Goal: Information Seeking & Learning: Learn about a topic

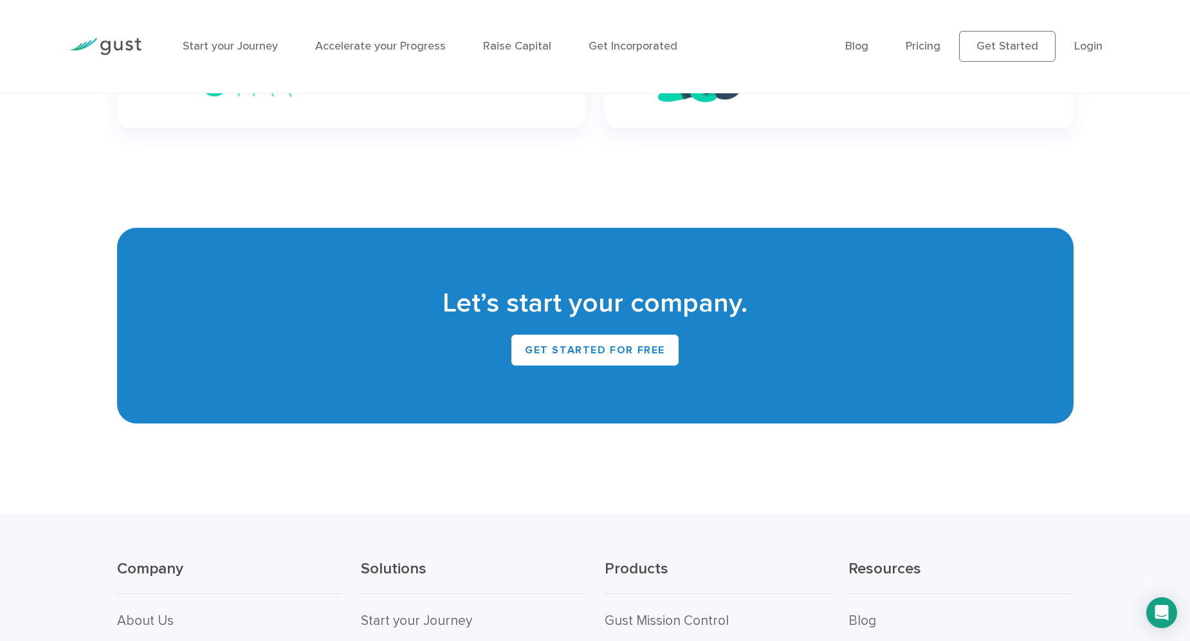
scroll to position [5760, 0]
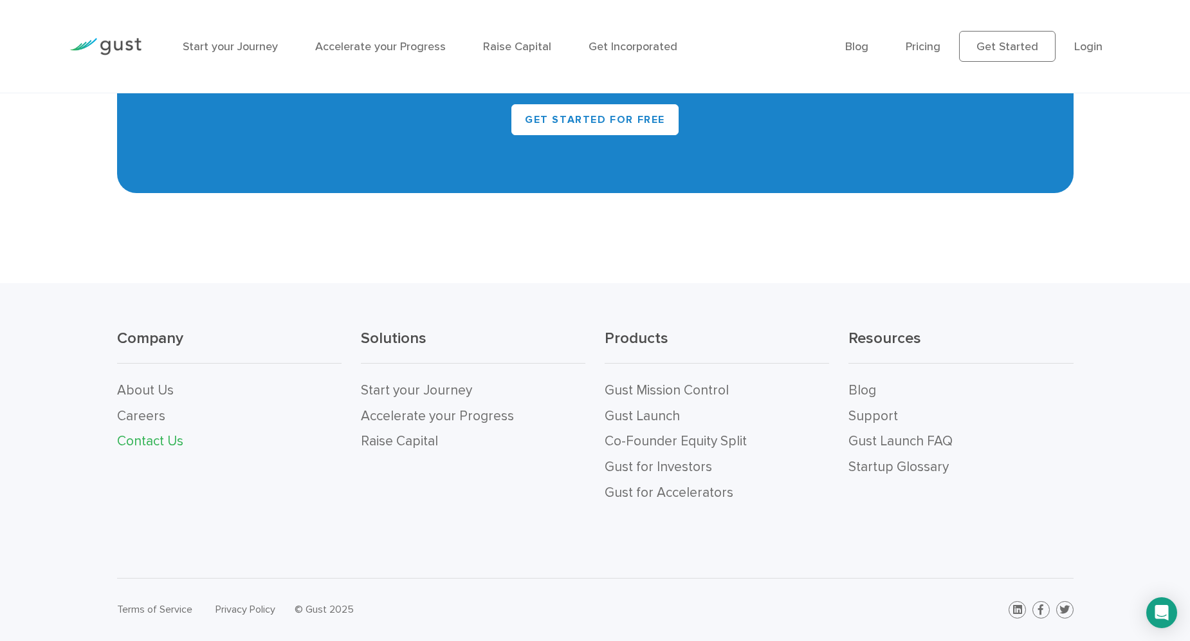
click at [174, 443] on link "Contact Us" at bounding box center [150, 441] width 66 height 16
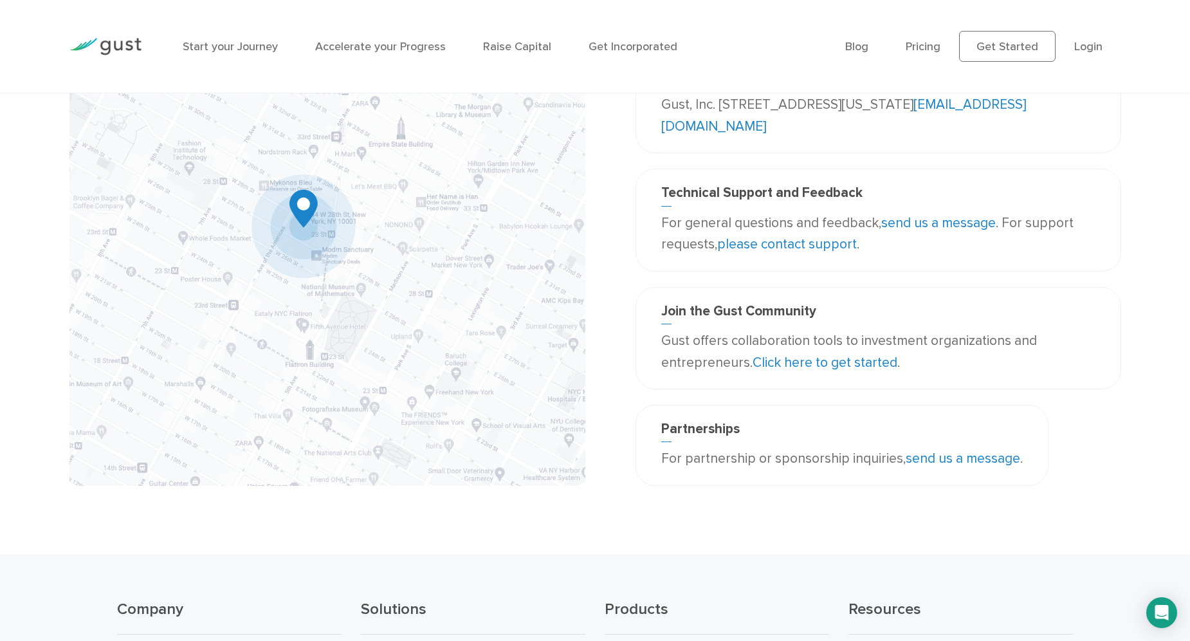
scroll to position [137, 0]
click at [945, 458] on link "send us a message" at bounding box center [963, 457] width 115 height 16
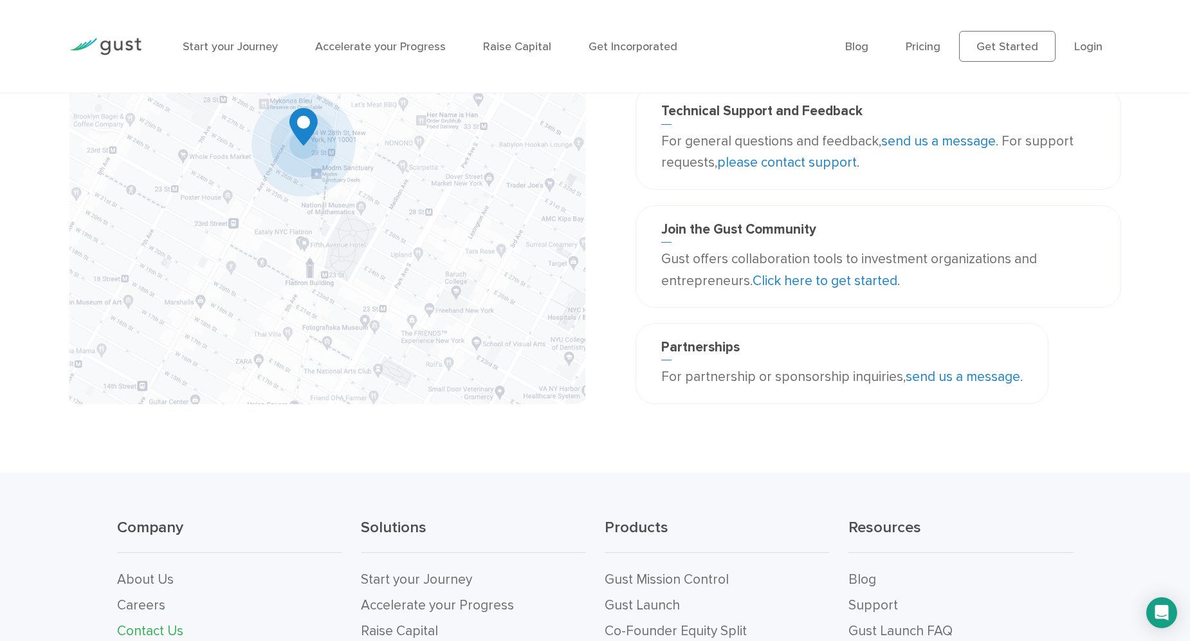
scroll to position [407, 0]
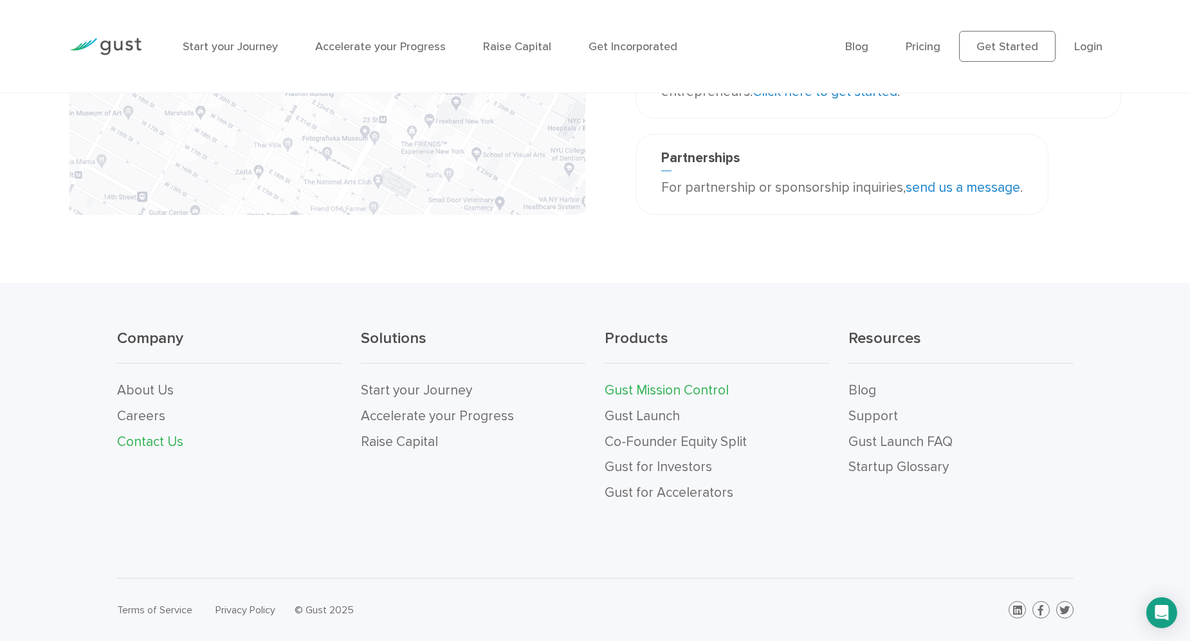
click at [667, 394] on link "Gust Mission Control" at bounding box center [667, 390] width 124 height 16
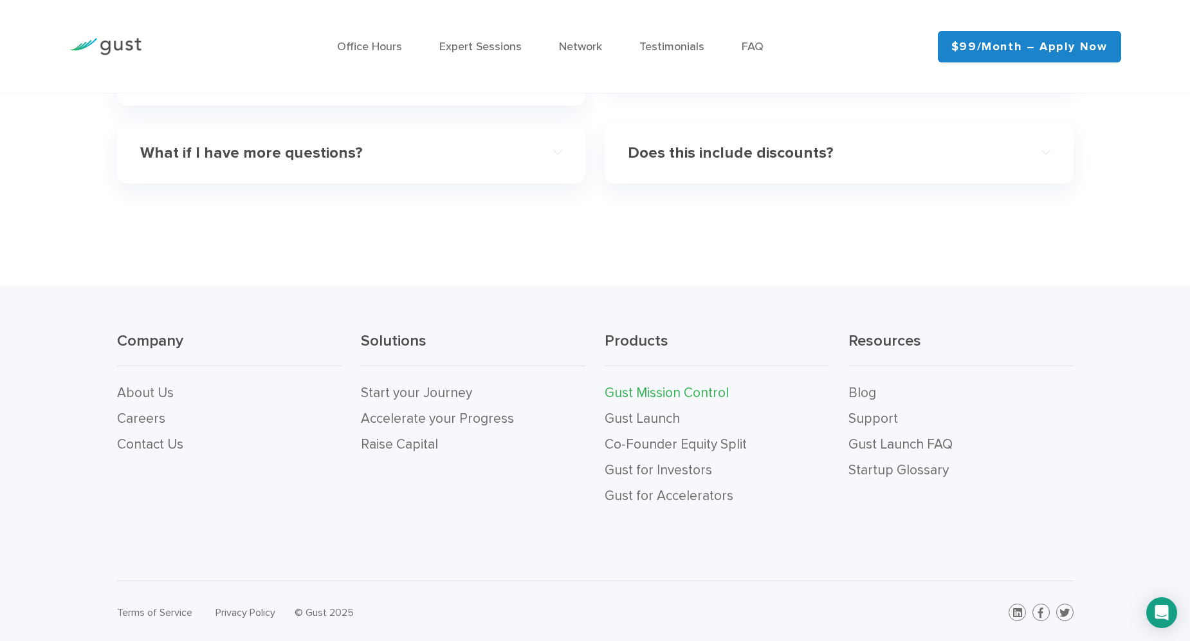
scroll to position [4190, 0]
click at [877, 438] on link "Gust Launch FAQ" at bounding box center [901, 442] width 104 height 16
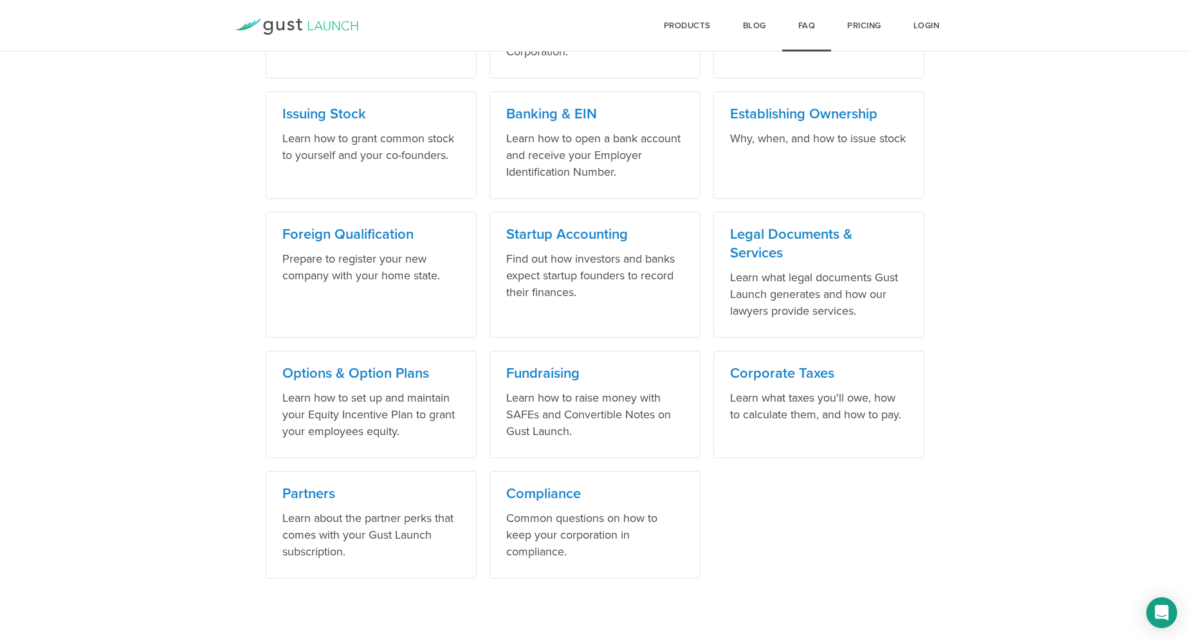
scroll to position [710, 0]
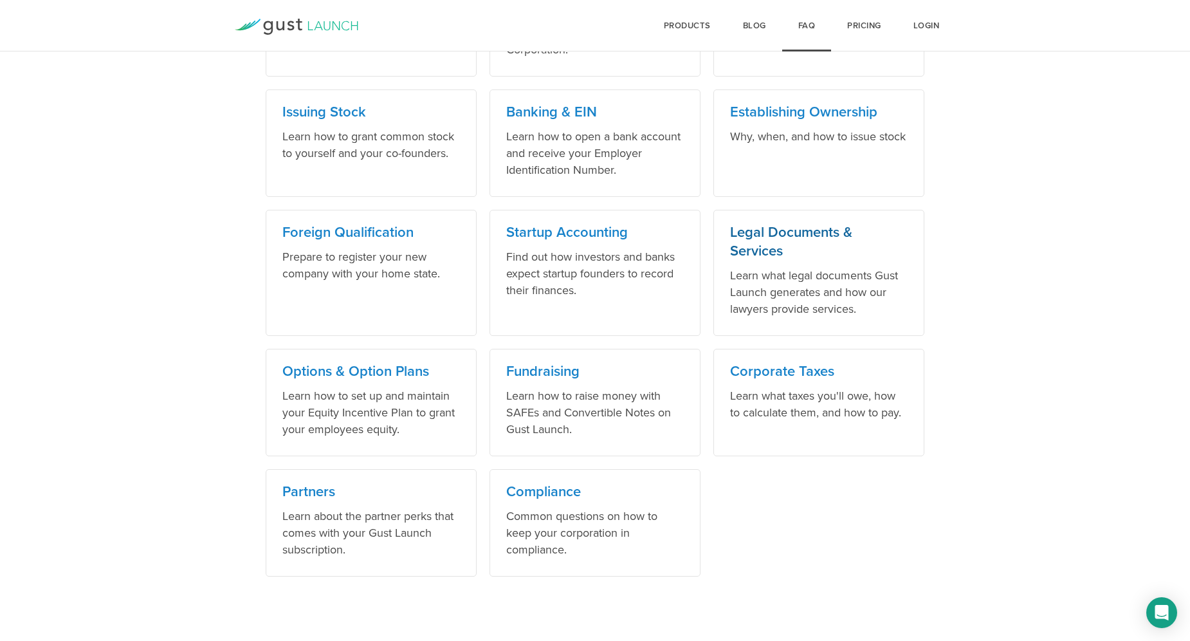
click at [766, 234] on h3 "Legal Documents & Services" at bounding box center [819, 241] width 178 height 37
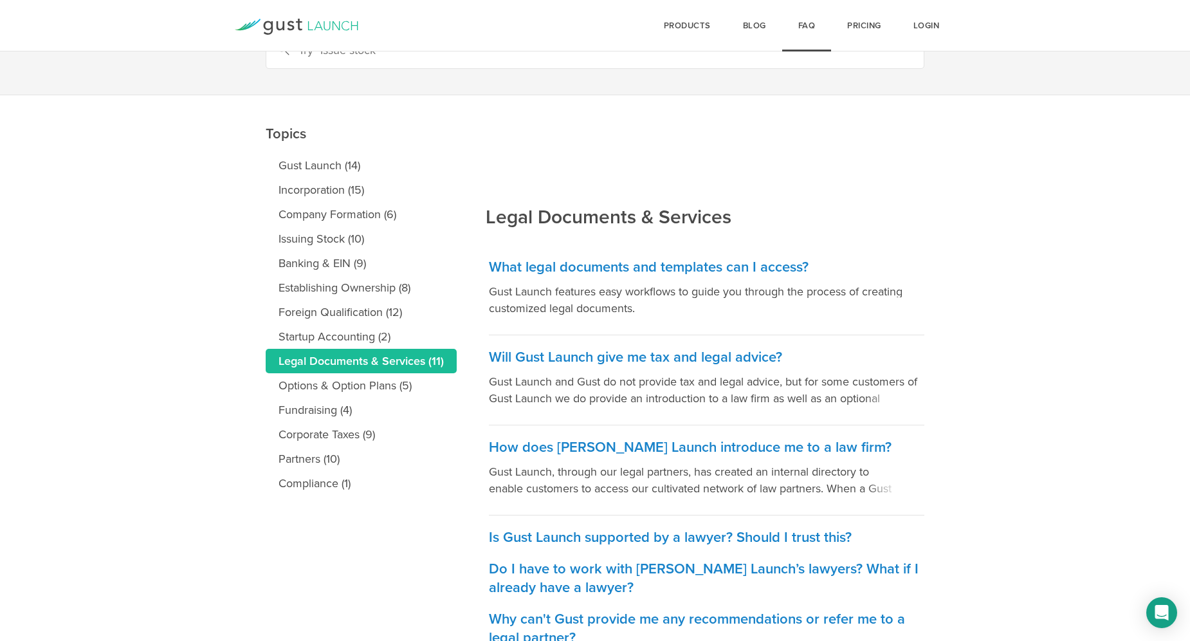
scroll to position [130, 0]
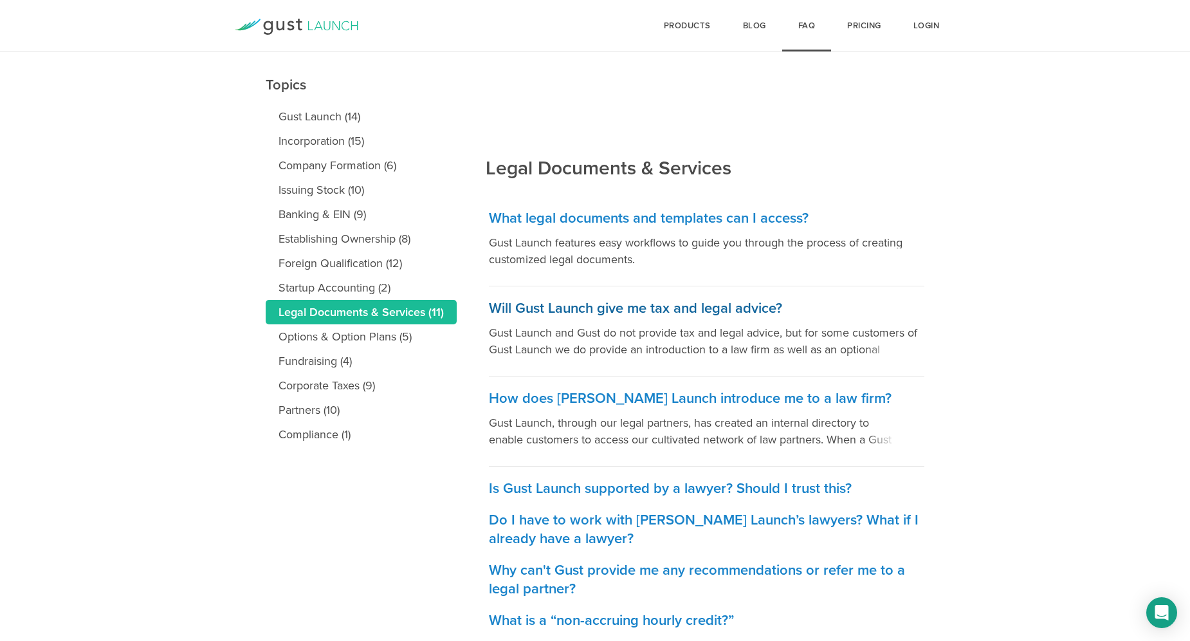
click at [661, 307] on h3 "Will Gust Launch give me tax and legal advice?" at bounding box center [707, 308] width 436 height 19
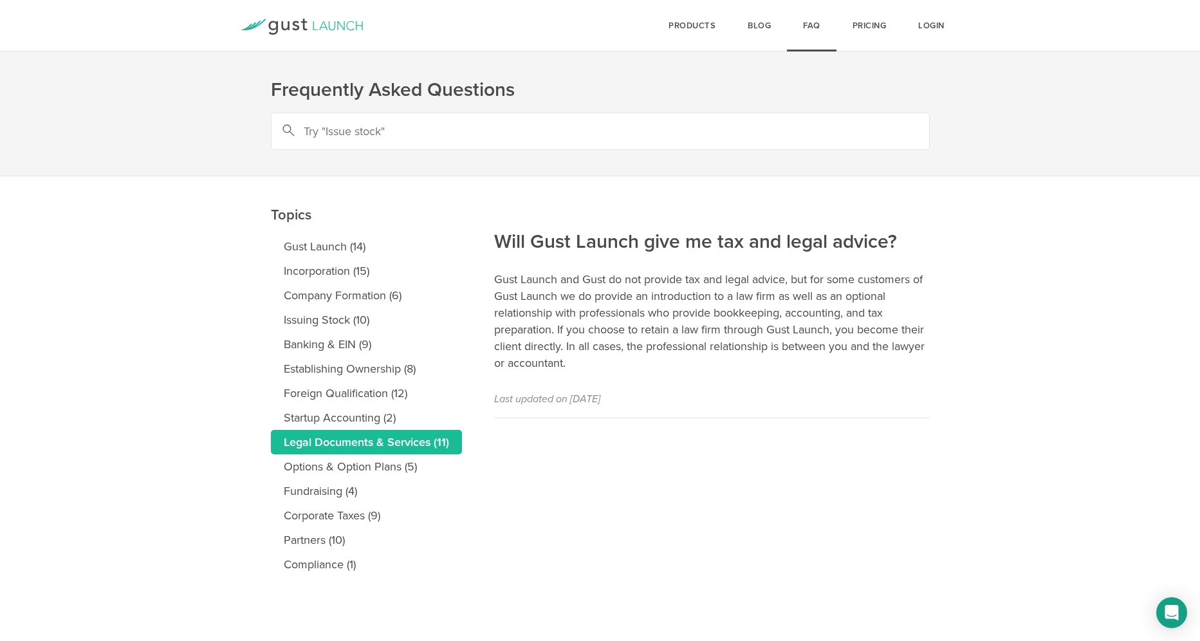
click at [415, 441] on link "Legal Documents & Services (11)" at bounding box center [366, 442] width 191 height 24
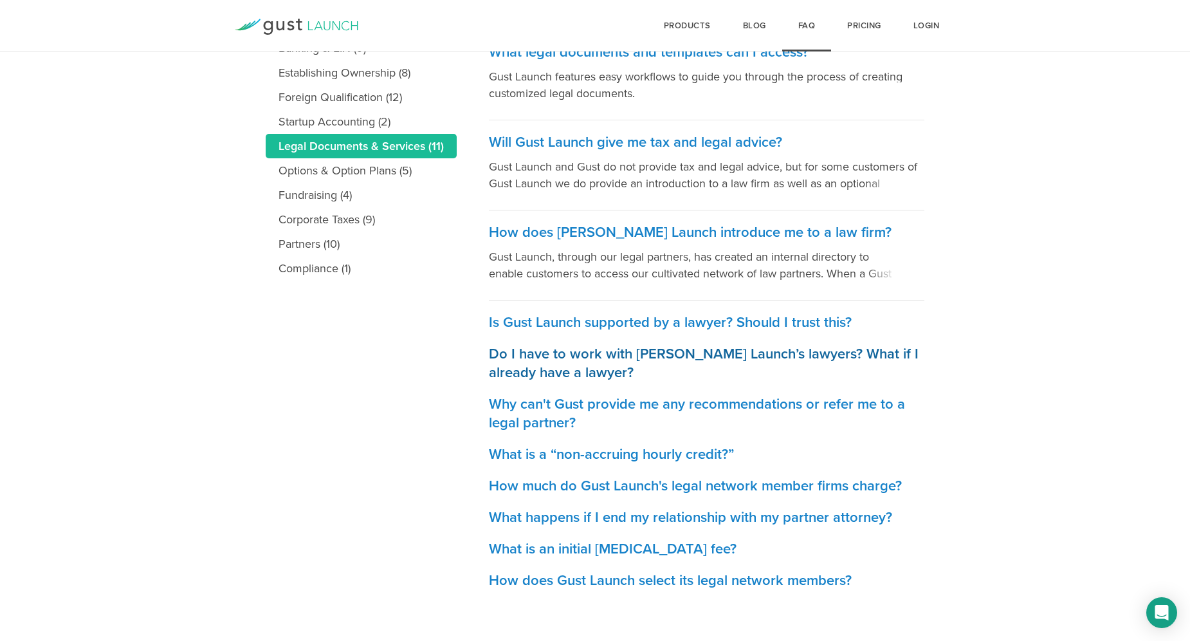
scroll to position [297, 0]
click at [657, 453] on h3 "What is a “non-accruing hourly credit?”" at bounding box center [707, 454] width 436 height 19
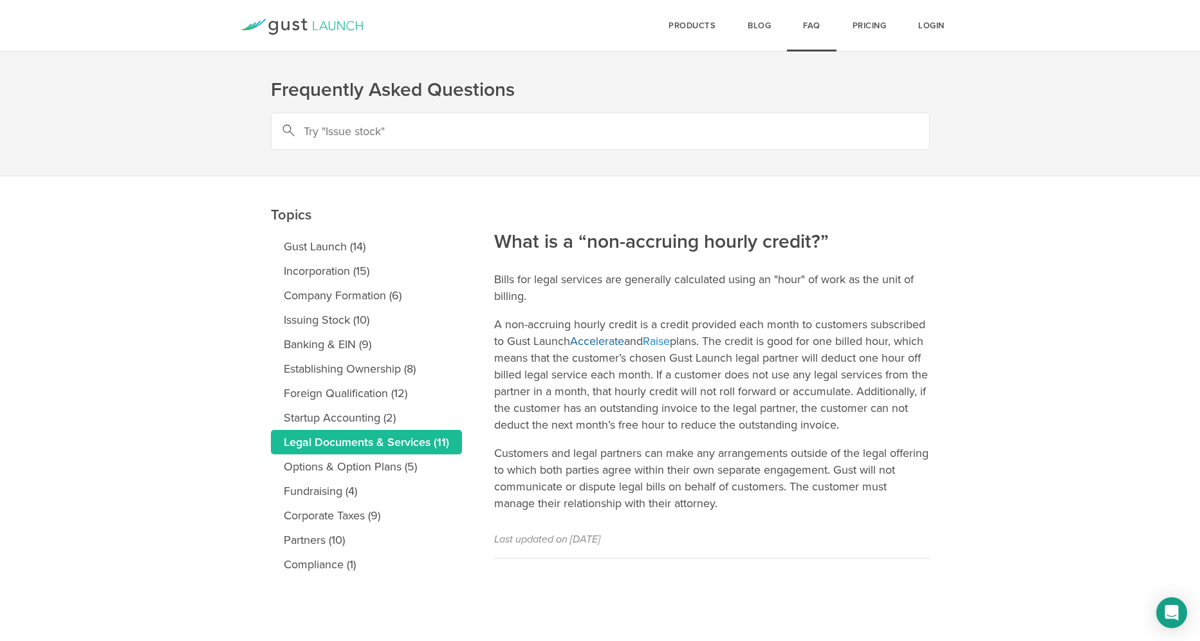
click at [607, 342] on link "Accelerate" at bounding box center [597, 341] width 54 height 14
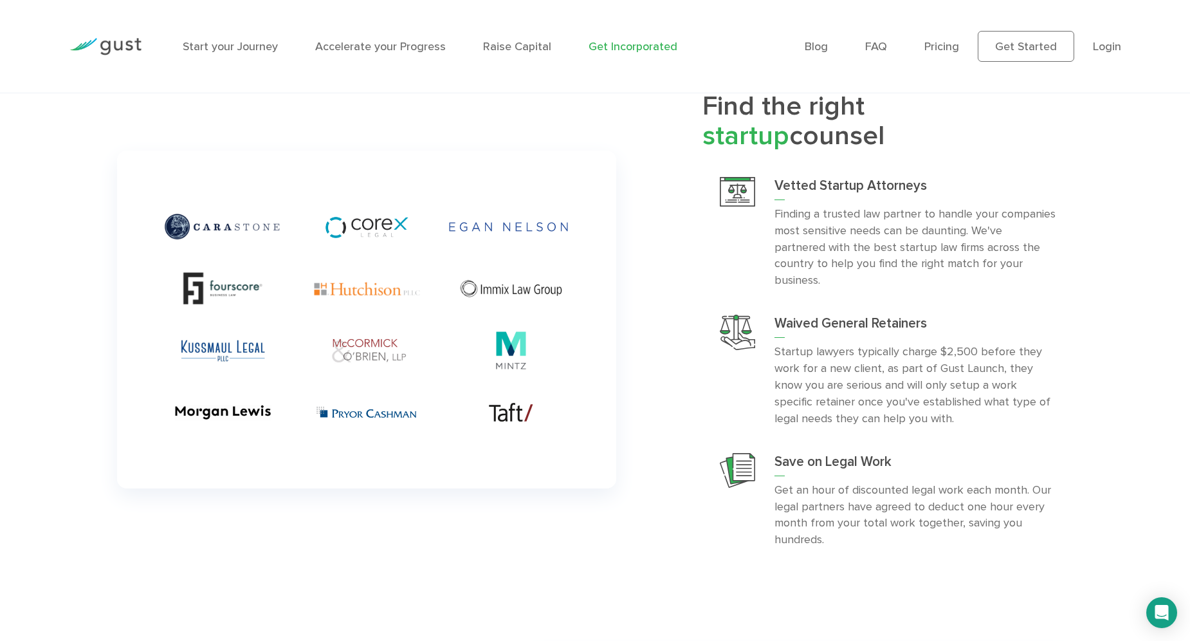
scroll to position [3490, 0]
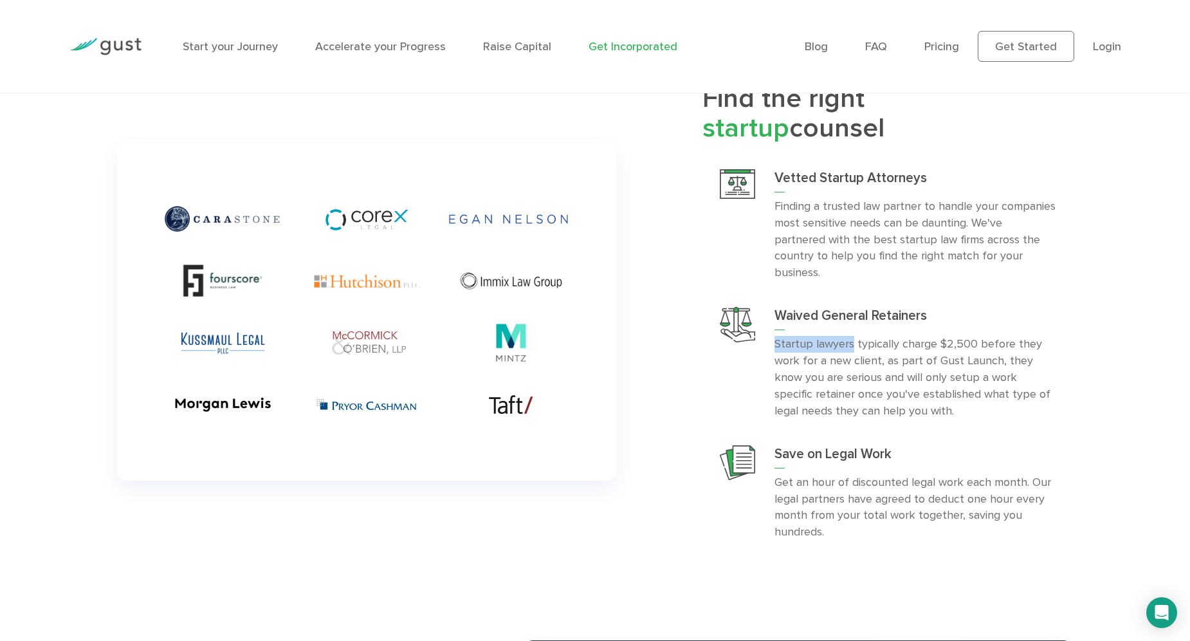
drag, startPoint x: 775, startPoint y: 326, endPoint x: 852, endPoint y: 327, distance: 77.2
click at [852, 336] on p "Startup lawyers typically charge $2,500 before they work for a new client, as p…" at bounding box center [915, 378] width 281 height 84
copy p "Startup lawyers"
click at [708, 356] on div "Waived General Retainers Startup lawyers typically charge $2,500 before they wo…" at bounding box center [887, 363] width 371 height 138
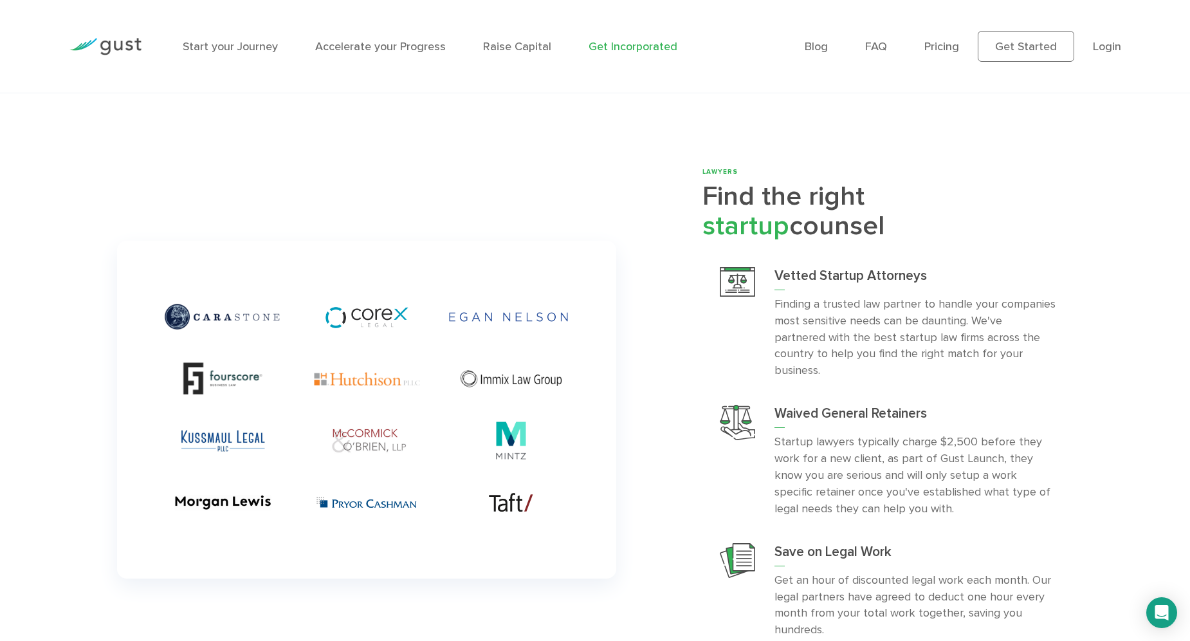
scroll to position [3389, 0]
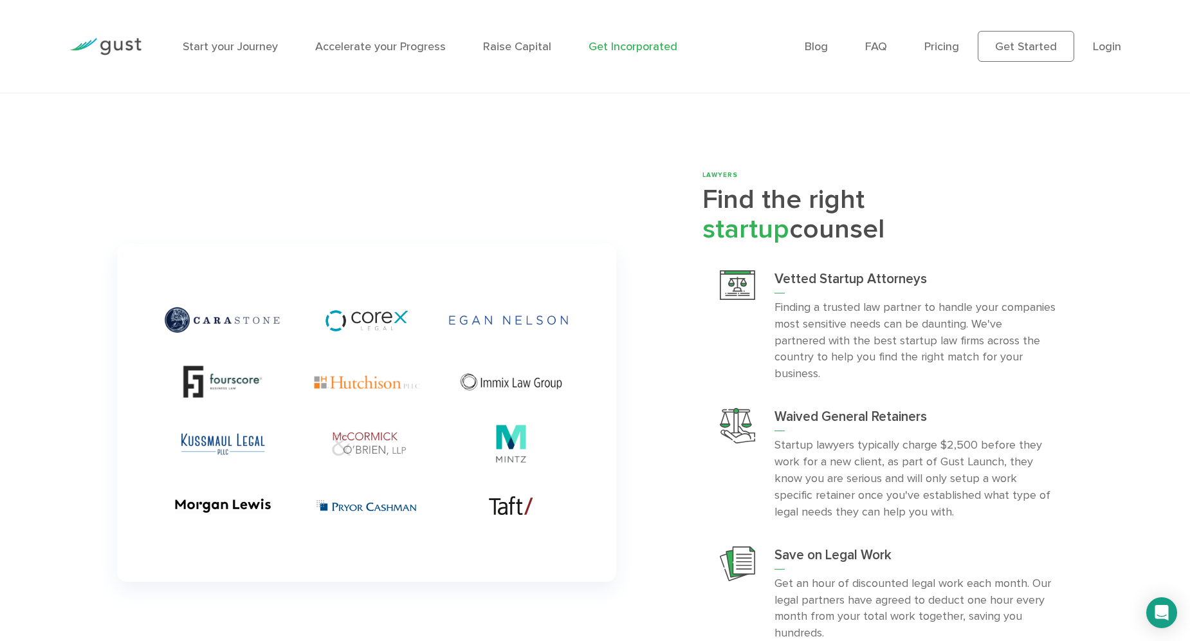
click at [527, 312] on img at bounding box center [366, 413] width 499 height 338
click at [388, 318] on img at bounding box center [366, 413] width 499 height 338
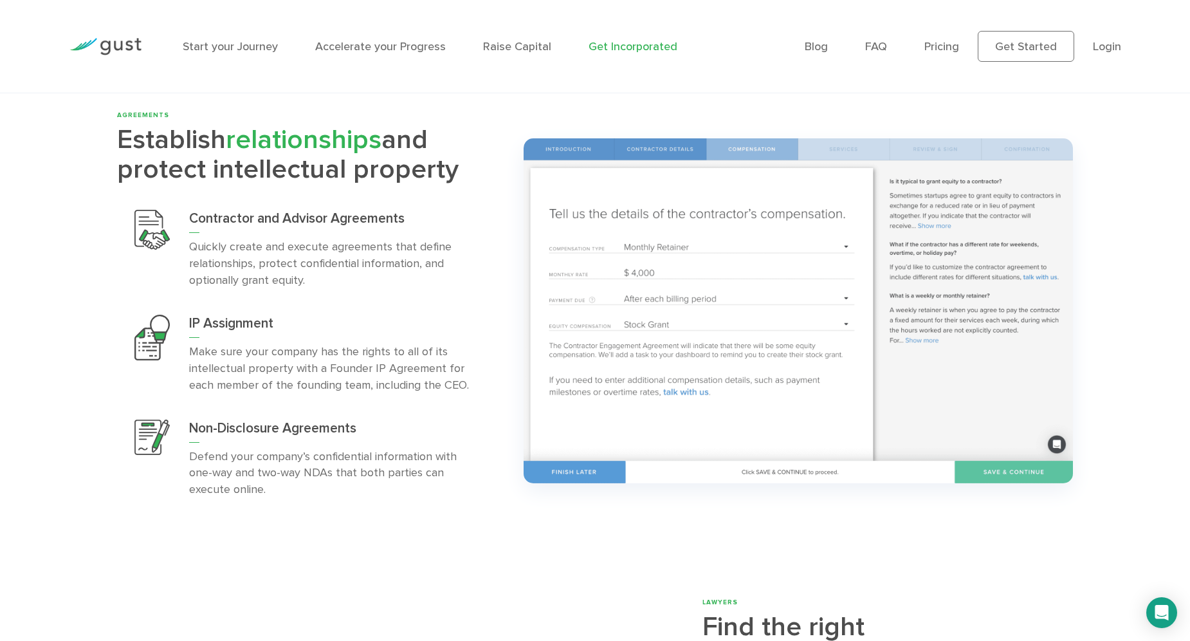
scroll to position [2965, 0]
